Goal: Transaction & Acquisition: Purchase product/service

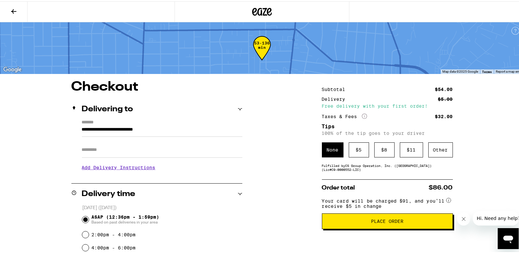
click at [9, 9] on button at bounding box center [14, 10] width 28 height 21
